Goal: Task Accomplishment & Management: Manage account settings

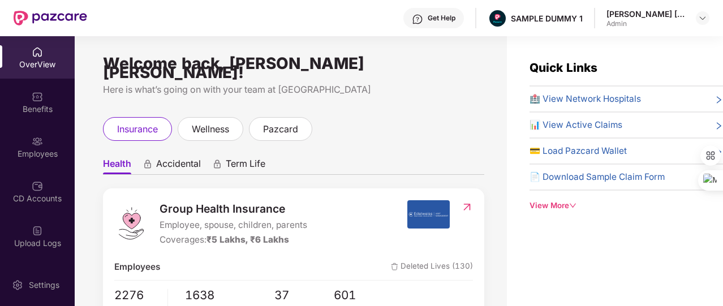
click at [543, 201] on div "View More" at bounding box center [625, 206] width 193 height 12
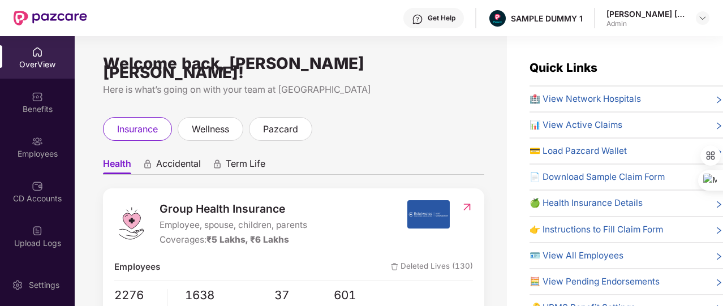
scroll to position [47, 0]
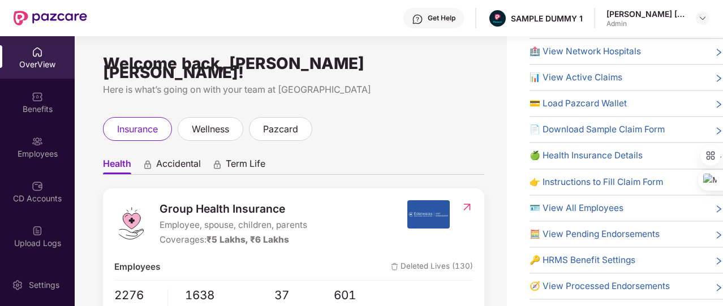
click at [577, 258] on span "🔑 HRMS Benefit Settings" at bounding box center [582, 260] width 106 height 14
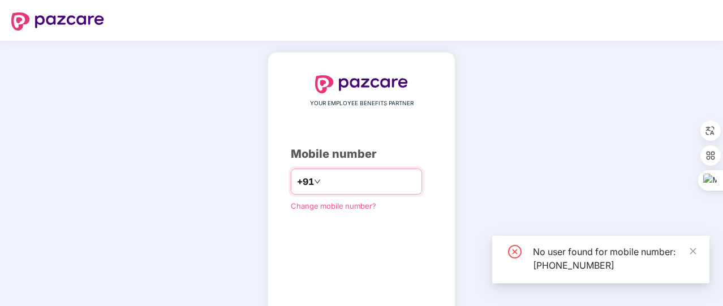
scroll to position [68, 0]
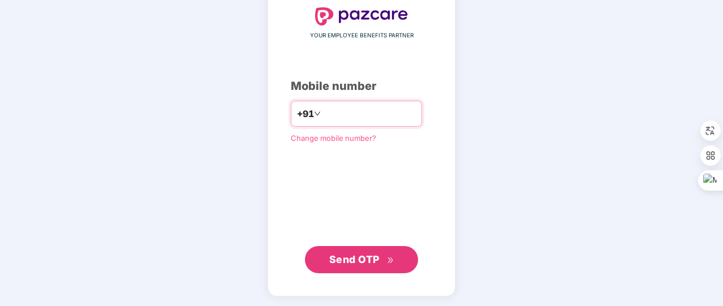
click at [330, 118] on input "*********" at bounding box center [369, 114] width 93 height 18
click at [367, 114] on input "********" at bounding box center [369, 114] width 93 height 18
type input "**********"
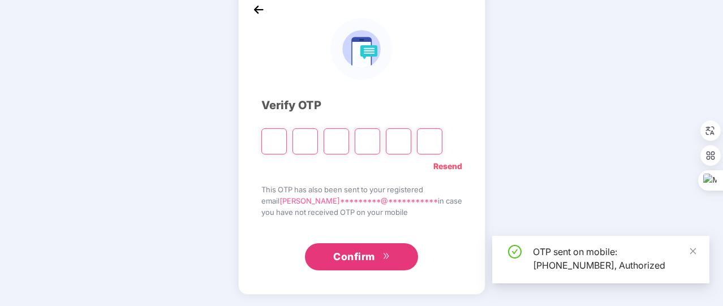
scroll to position [62, 0]
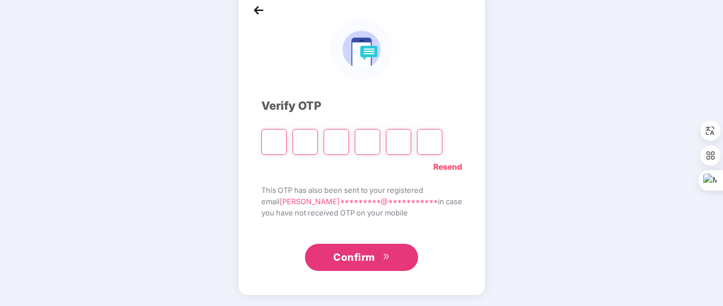
type input "*"
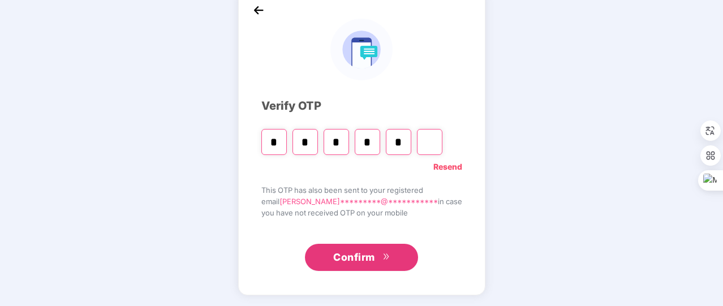
type input "*"
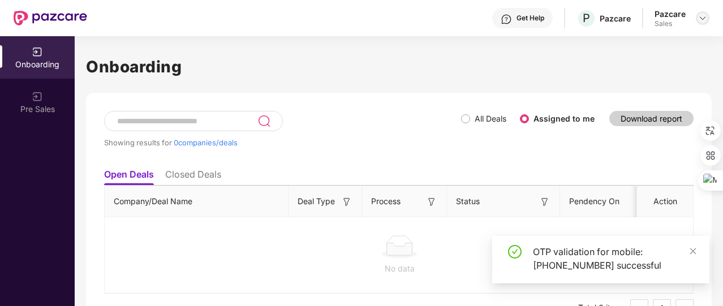
click at [700, 19] on img at bounding box center [702, 18] width 9 height 9
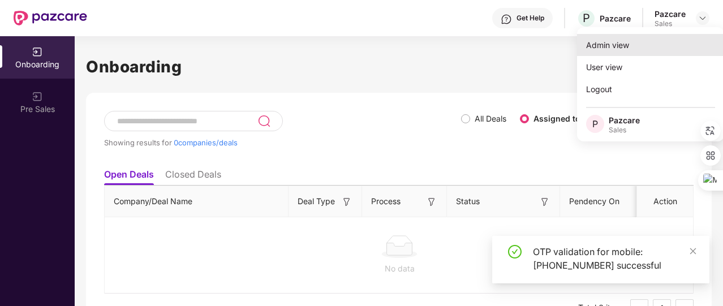
click at [628, 53] on div "Admin view" at bounding box center [650, 45] width 147 height 22
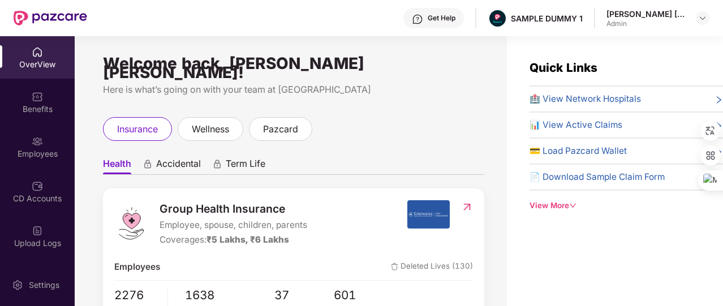
click at [571, 204] on icon "down" at bounding box center [572, 205] width 7 height 7
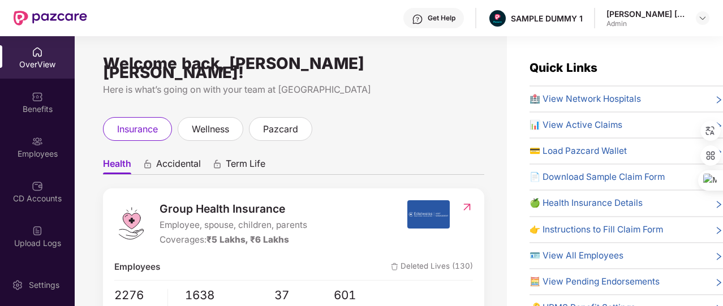
scroll to position [47, 0]
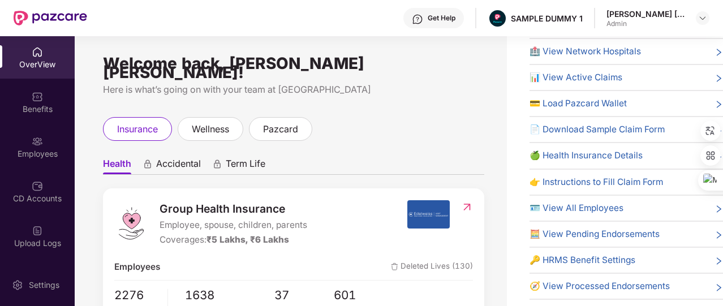
click at [574, 253] on span "🔑 HRMS Benefit Settings" at bounding box center [582, 260] width 106 height 14
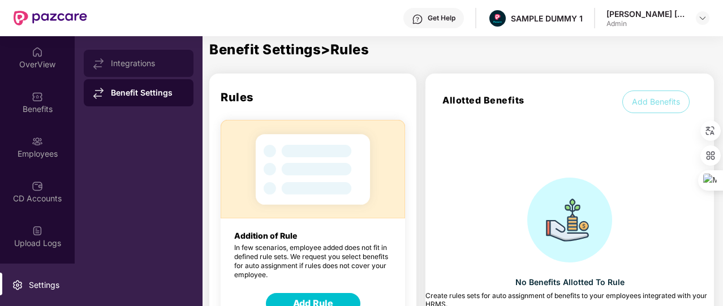
click at [146, 59] on div "Integrations" at bounding box center [147, 63] width 73 height 9
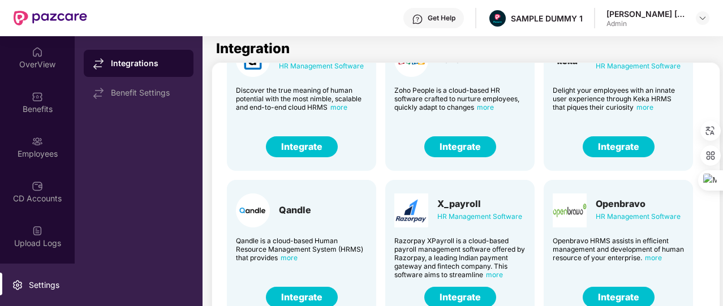
scroll to position [25, 0]
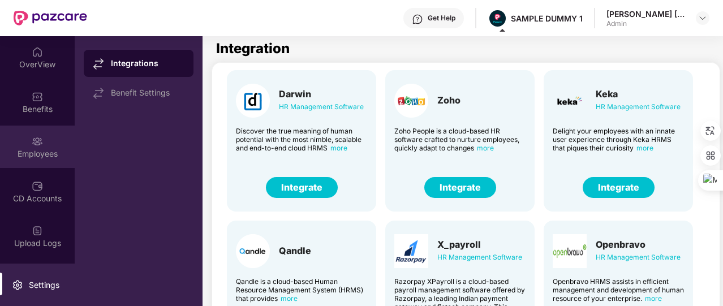
click at [56, 143] on div "Employees" at bounding box center [37, 147] width 75 height 42
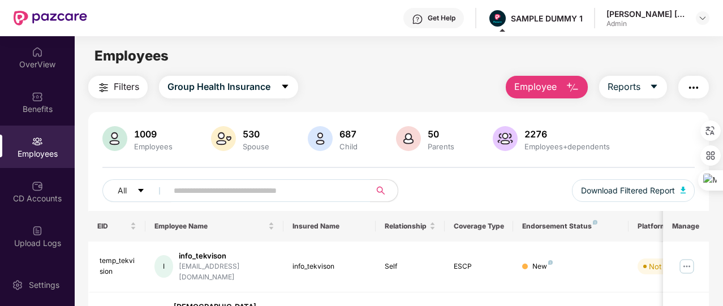
click at [543, 91] on span "Employee" at bounding box center [535, 87] width 42 height 14
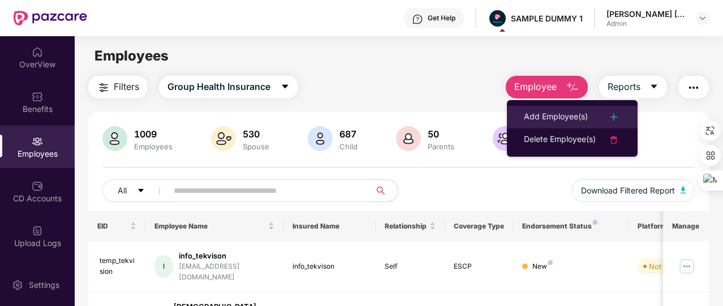
click at [548, 111] on div "Add Employee(s)" at bounding box center [556, 117] width 64 height 14
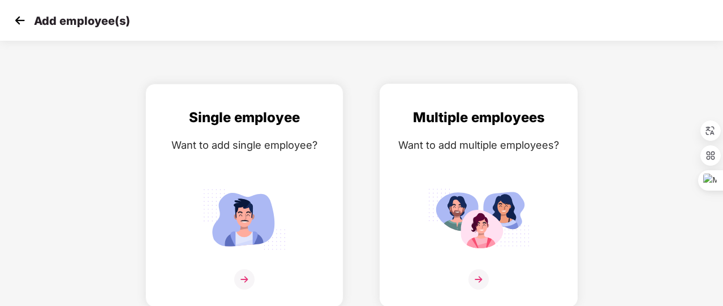
click at [514, 156] on div "Multiple employees Want to add multiple employees?" at bounding box center [478, 205] width 174 height 197
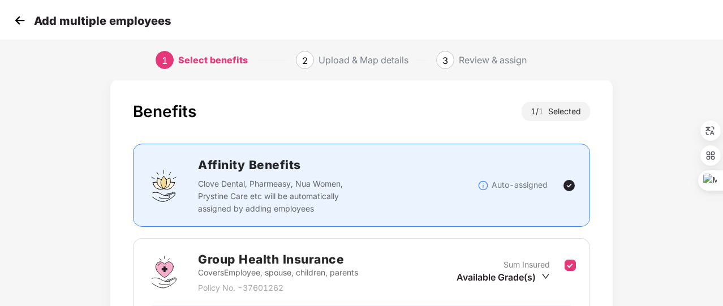
scroll to position [149, 0]
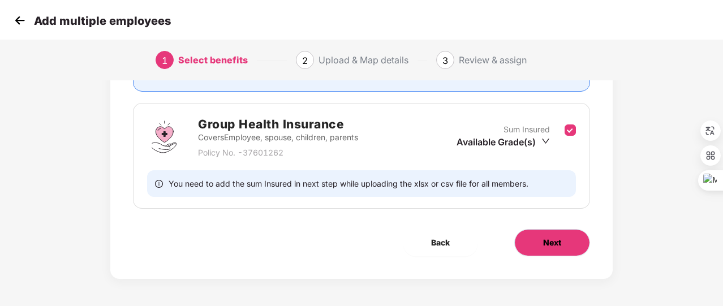
click at [540, 236] on button "Next" at bounding box center [552, 242] width 76 height 27
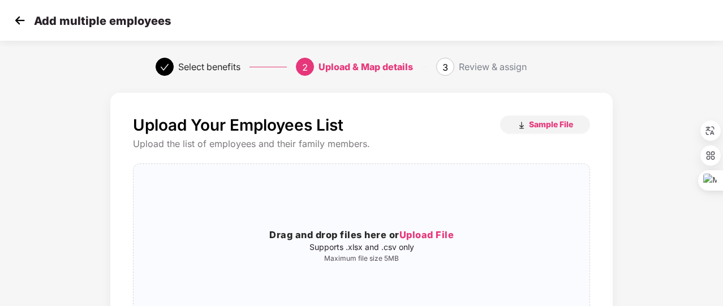
scroll to position [72, 0]
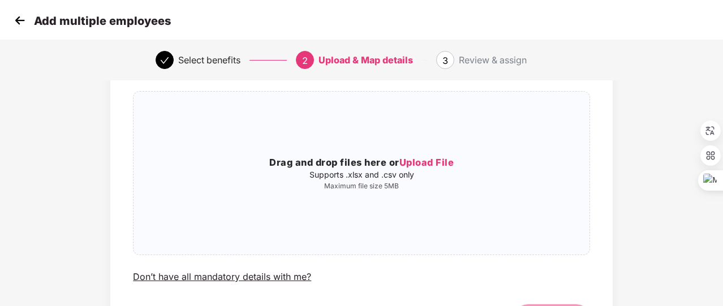
click at [25, 20] on img at bounding box center [19, 20] width 17 height 17
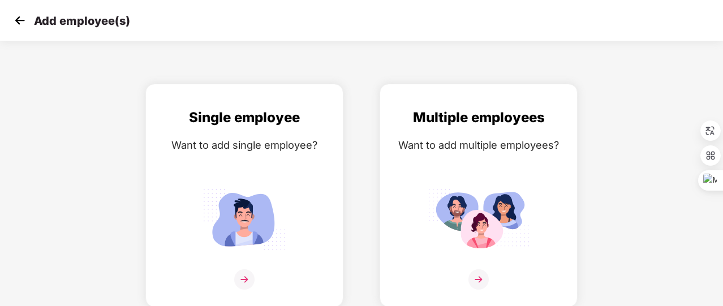
click at [25, 20] on img at bounding box center [19, 20] width 17 height 17
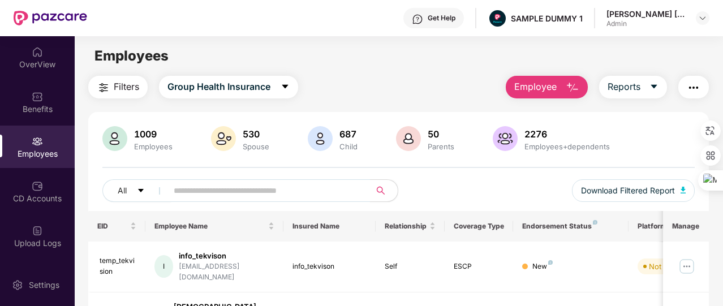
click at [673, 81] on div "Employee Reports" at bounding box center [601, 87] width 214 height 23
click at [656, 89] on icon "caret-down" at bounding box center [653, 86] width 9 height 9
click at [695, 94] on img "button" at bounding box center [693, 88] width 14 height 14
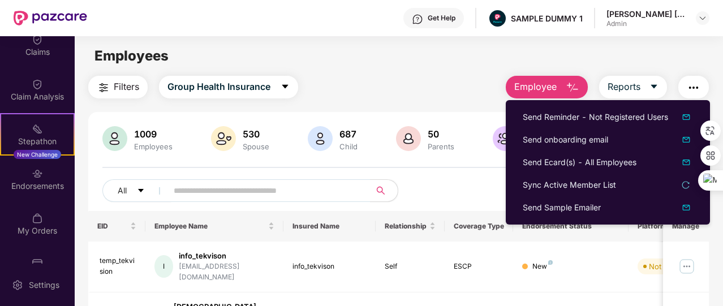
scroll to position [263, 0]
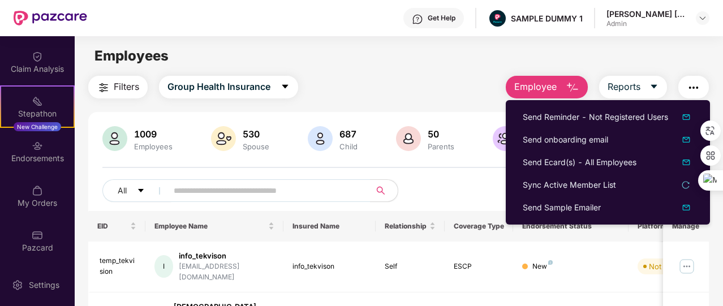
click at [31, 219] on div "Pazcard" at bounding box center [37, 240] width 75 height 42
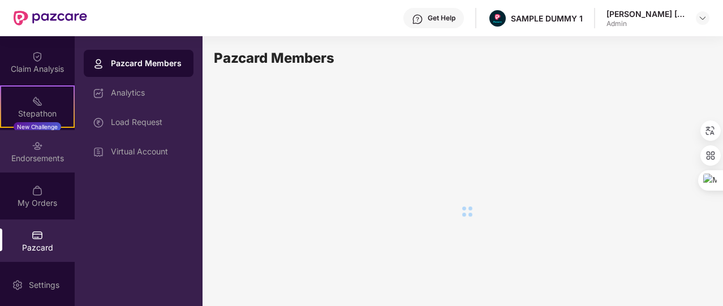
click at [46, 148] on div "Endorsements" at bounding box center [37, 151] width 75 height 42
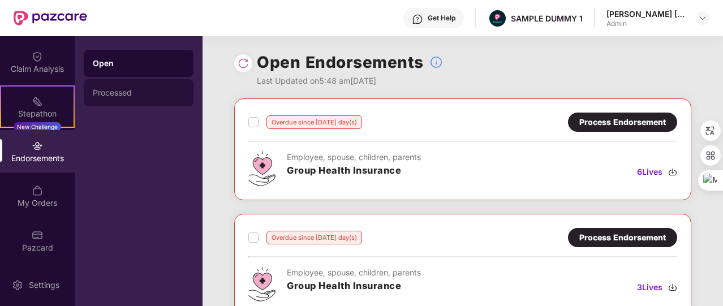
click at [160, 91] on div "Processed" at bounding box center [139, 92] width 92 height 9
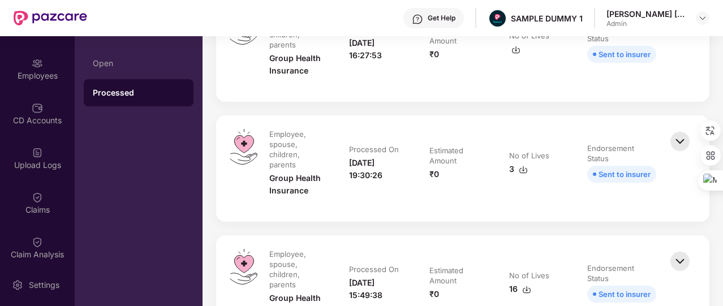
scroll to position [67, 0]
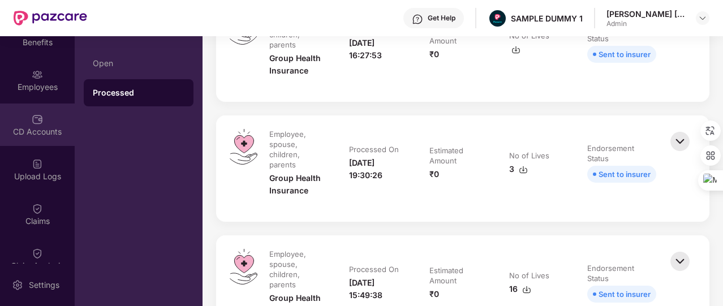
click at [36, 119] on img at bounding box center [37, 119] width 11 height 11
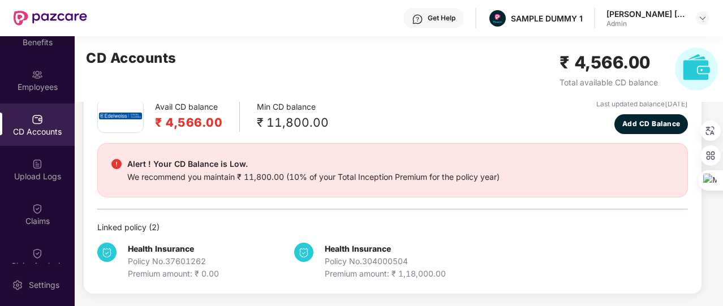
scroll to position [29, 0]
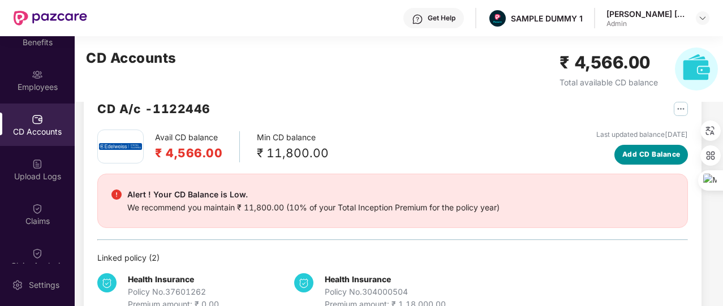
click at [632, 159] on span "Add CD Balance" at bounding box center [651, 154] width 58 height 11
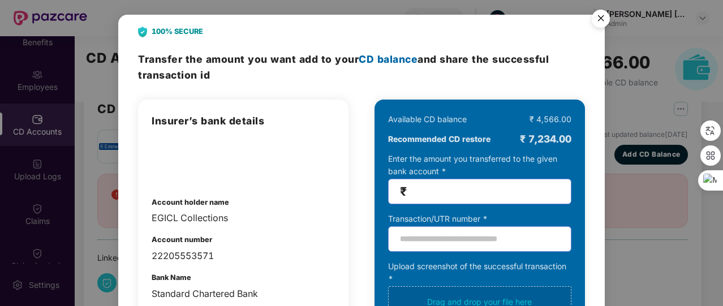
scroll to position [0, 0]
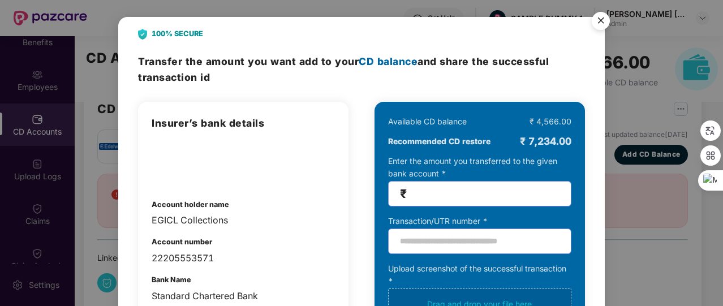
click at [601, 27] on img "Close" at bounding box center [601, 23] width 32 height 32
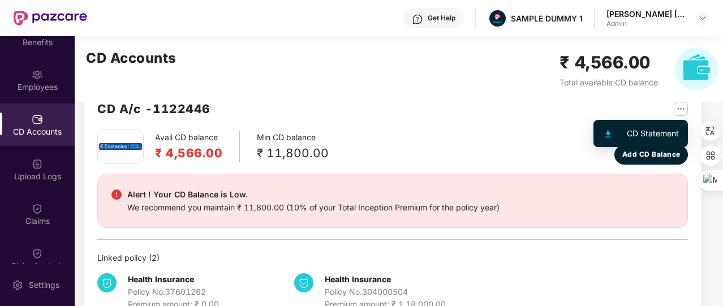
click at [680, 110] on img "button" at bounding box center [680, 109] width 14 height 14
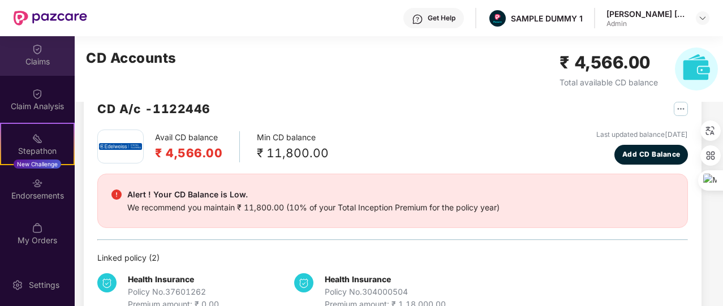
scroll to position [259, 0]
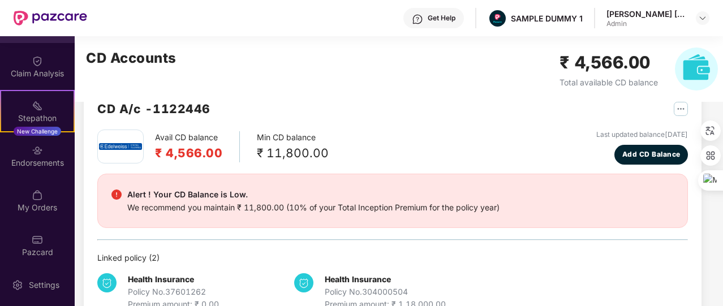
click at [27, 211] on div "My Orders" at bounding box center [37, 207] width 75 height 11
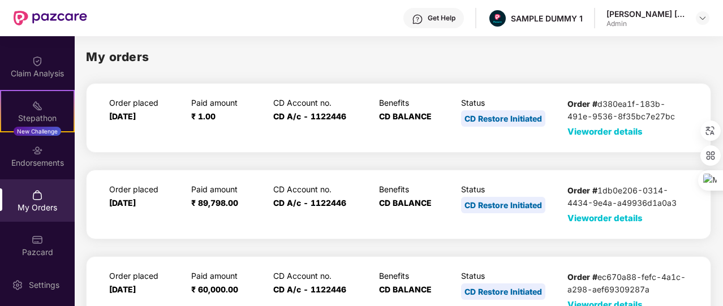
click at [598, 127] on span "View order details" at bounding box center [604, 131] width 75 height 11
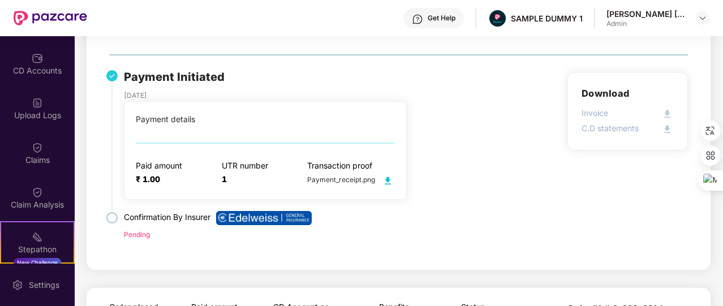
scroll to position [124, 0]
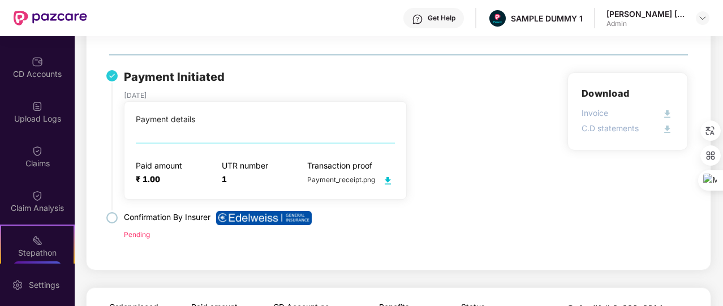
click at [54, 163] on div "Claims" at bounding box center [37, 163] width 75 height 11
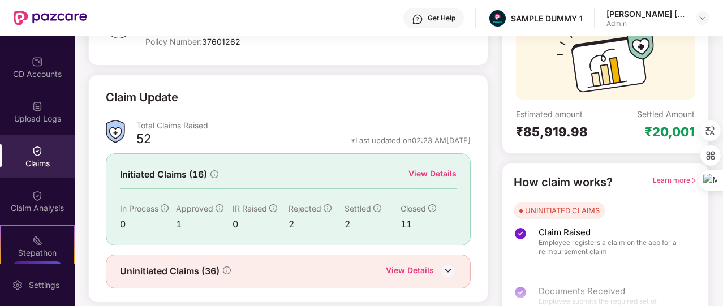
scroll to position [123, 0]
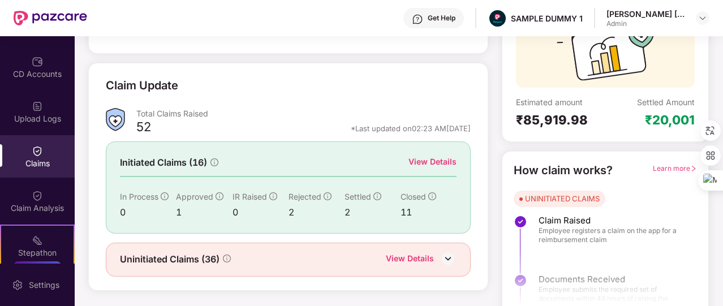
click at [445, 166] on div "View Details" at bounding box center [432, 161] width 48 height 12
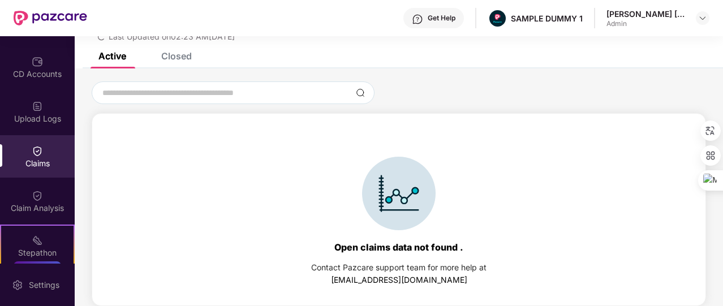
scroll to position [1, 0]
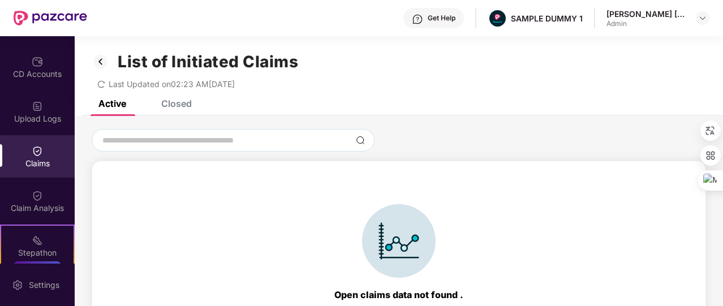
click at [183, 101] on div "Closed" at bounding box center [176, 103] width 31 height 11
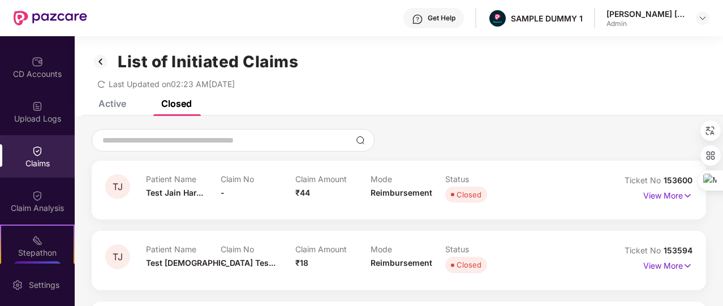
click at [101, 70] on img at bounding box center [101, 61] width 18 height 19
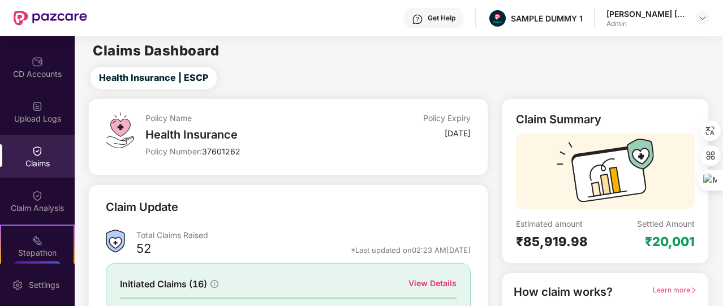
scroll to position [136, 0]
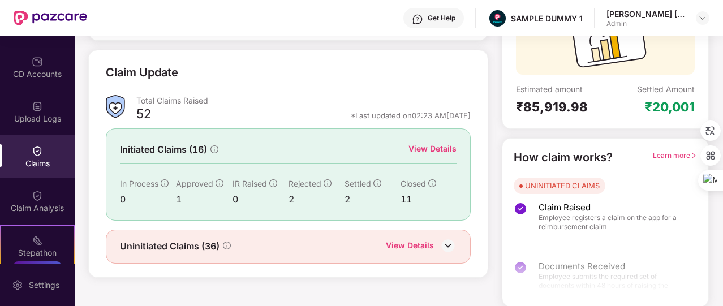
click at [418, 240] on div "View Details" at bounding box center [410, 246] width 48 height 15
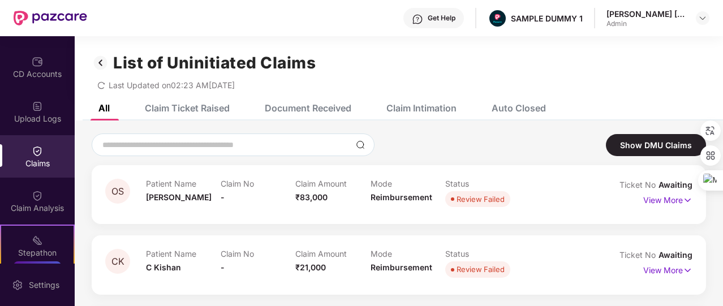
click at [332, 116] on div "Document Received" at bounding box center [299, 108] width 103 height 25
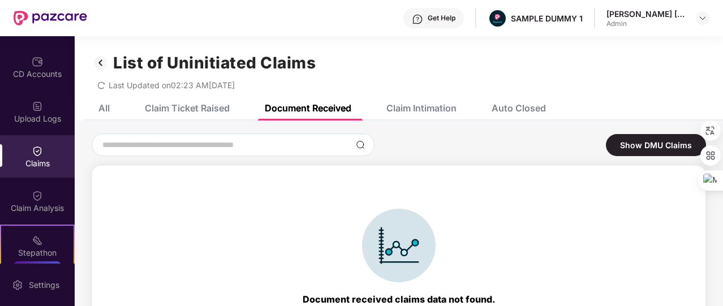
click at [421, 102] on div "Claim Intimation" at bounding box center [421, 107] width 70 height 11
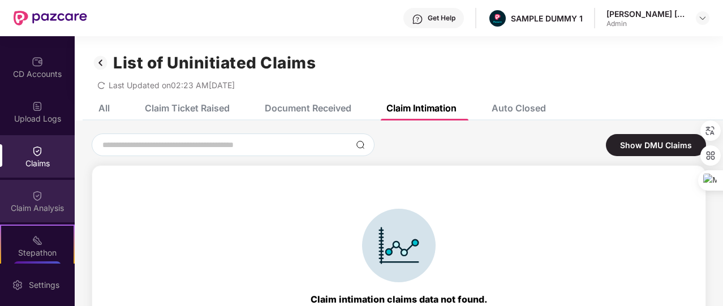
click at [38, 209] on div "Claim Analysis" at bounding box center [37, 207] width 75 height 11
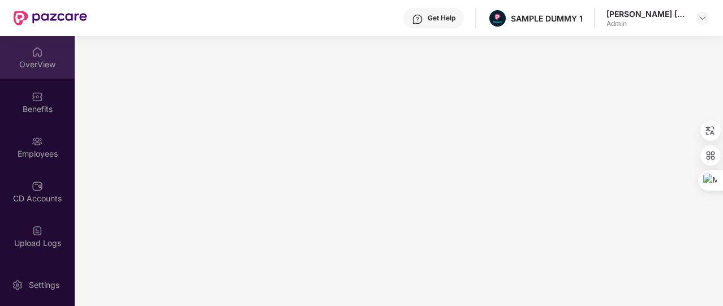
click at [39, 59] on div "OverView" at bounding box center [37, 64] width 75 height 11
